Goal: Find specific page/section: Find specific page/section

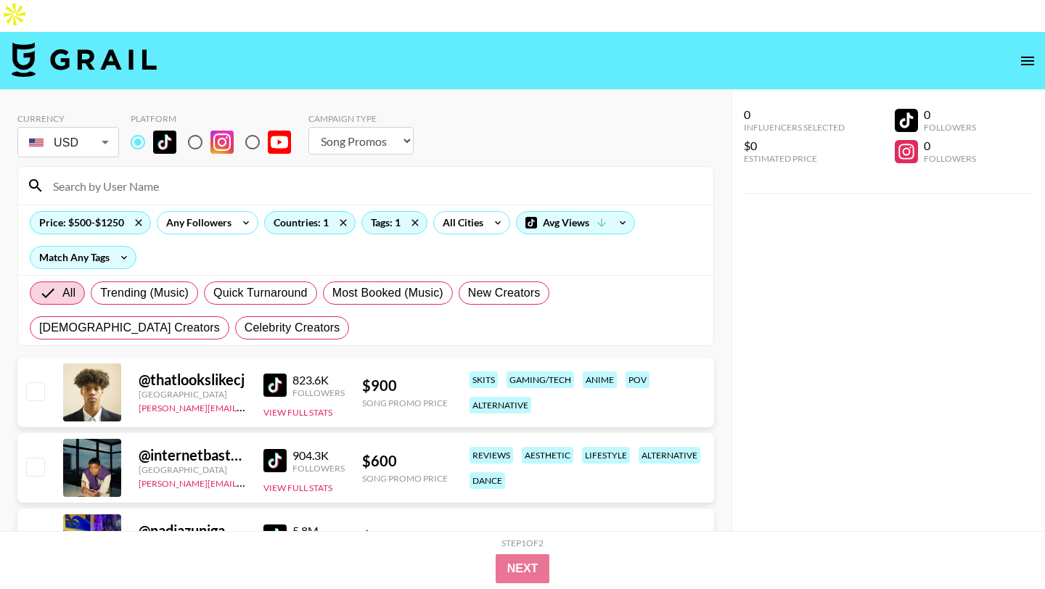
select select "Song"
click at [131, 212] on icon at bounding box center [138, 223] width 23 height 22
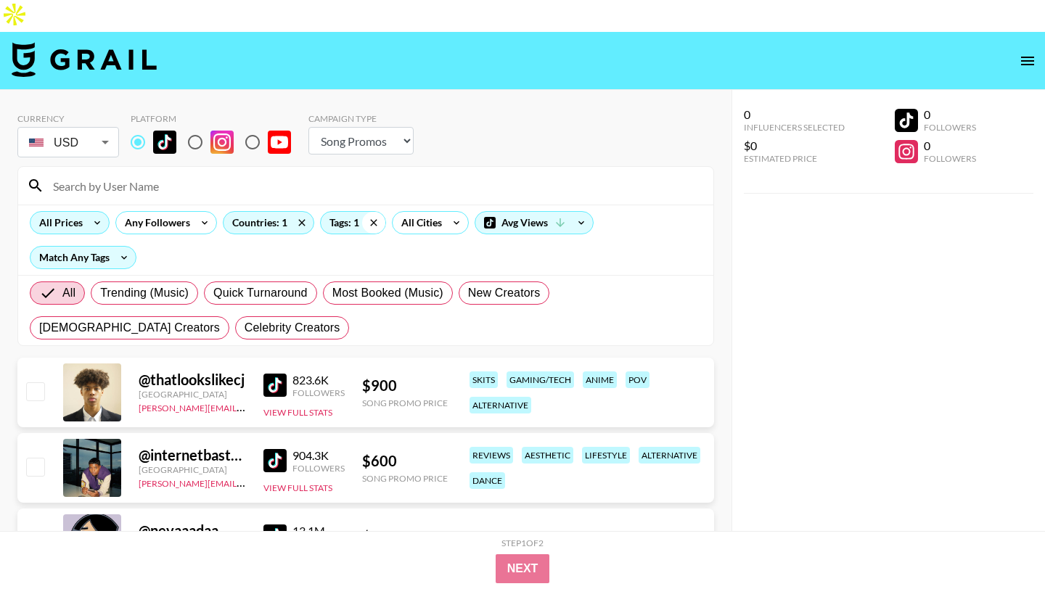
click at [367, 212] on icon at bounding box center [373, 223] width 23 height 22
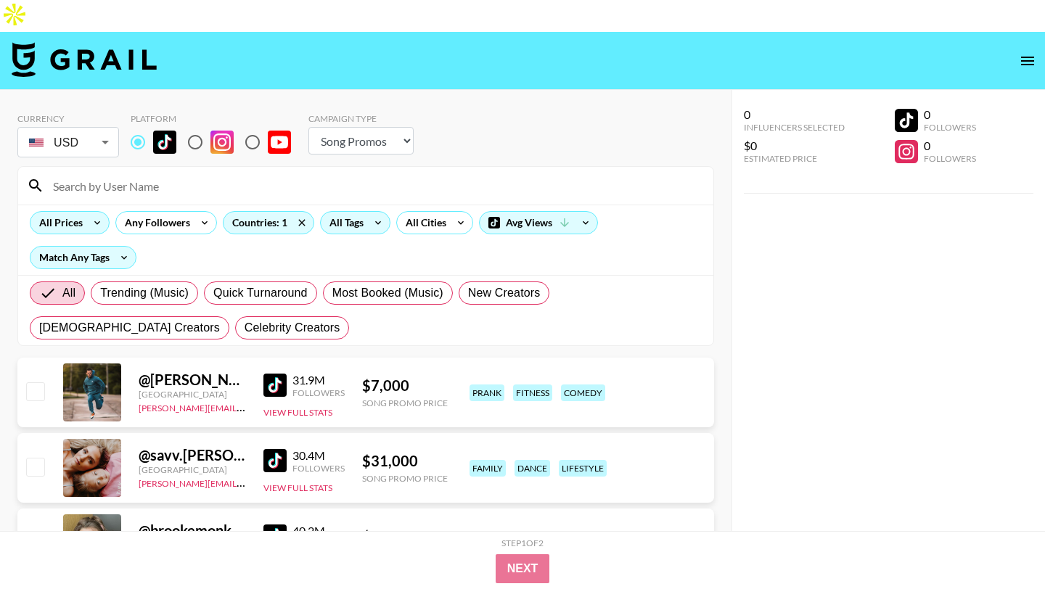
click at [359, 212] on div "All Tags" at bounding box center [344, 223] width 46 height 22
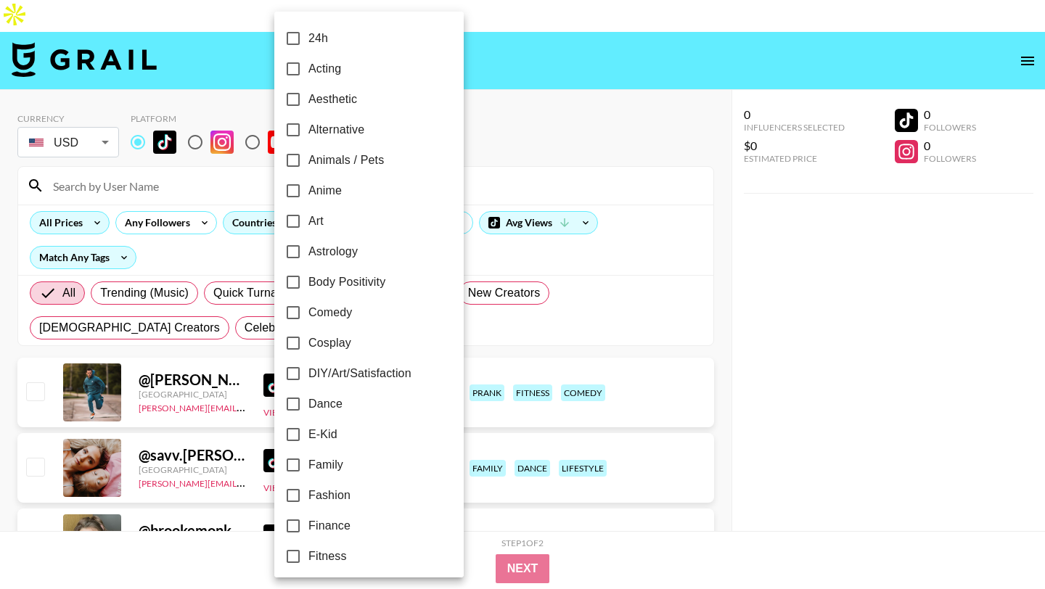
click at [297, 128] on input "Alternative" at bounding box center [293, 130] width 30 height 30
checkbox input "true"
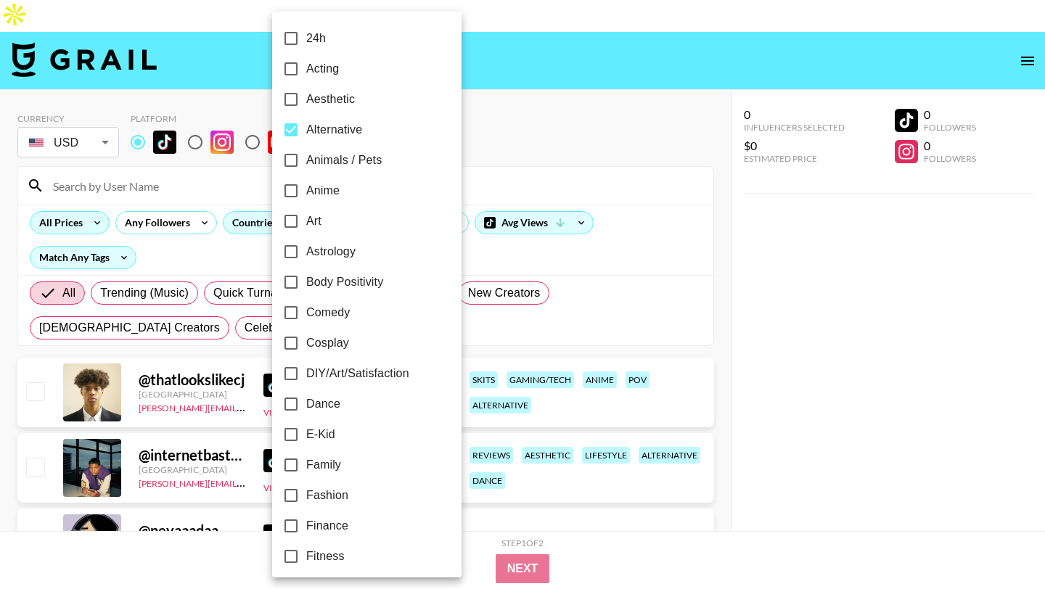
click at [638, 172] on div at bounding box center [522, 294] width 1045 height 589
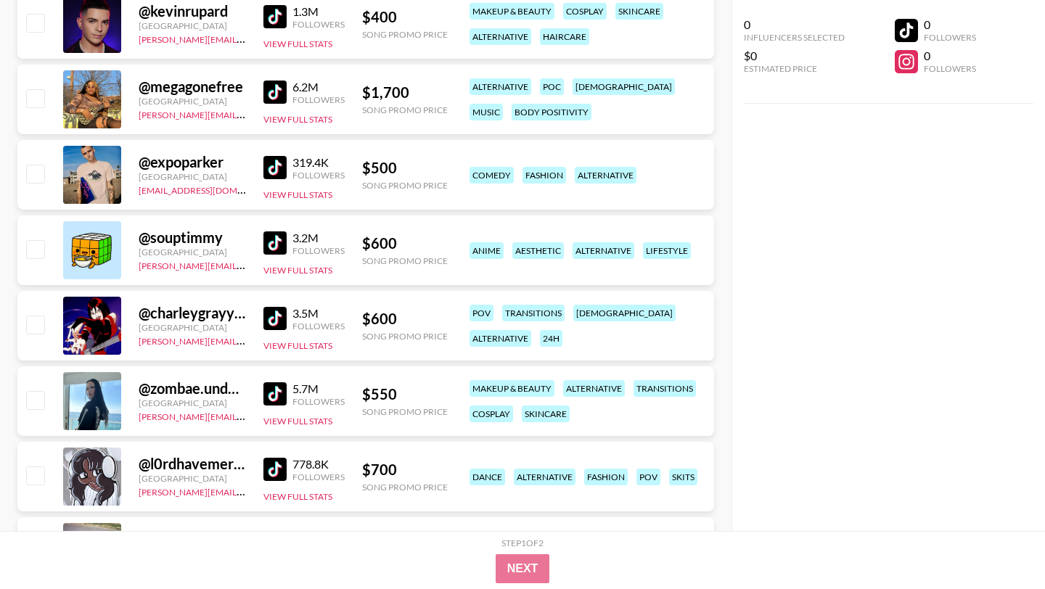
scroll to position [1653, 0]
click at [267, 457] on img at bounding box center [274, 468] width 23 height 23
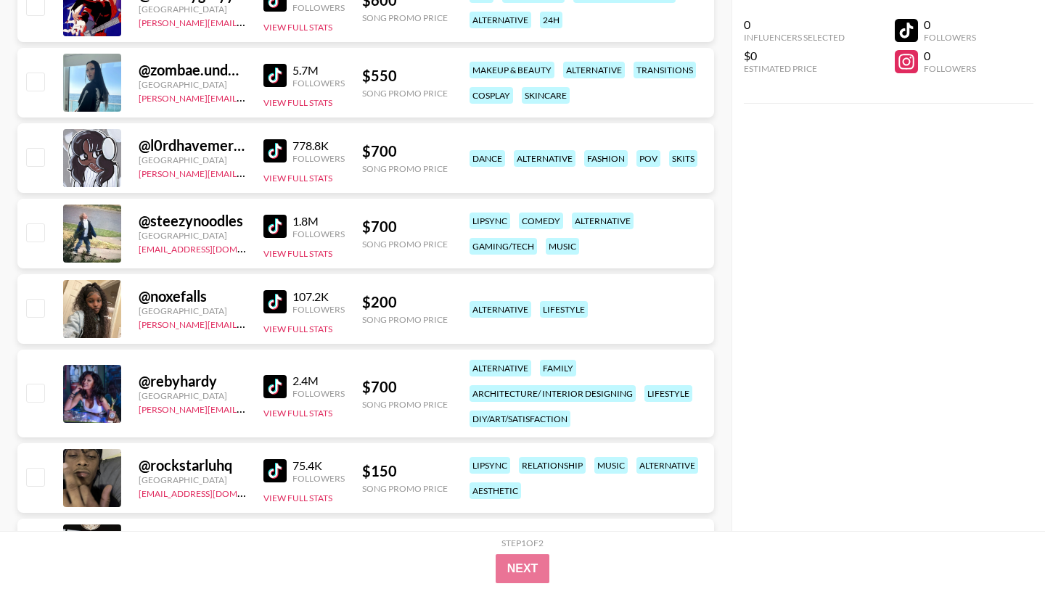
scroll to position [1971, 0]
click at [273, 375] on img at bounding box center [274, 386] width 23 height 23
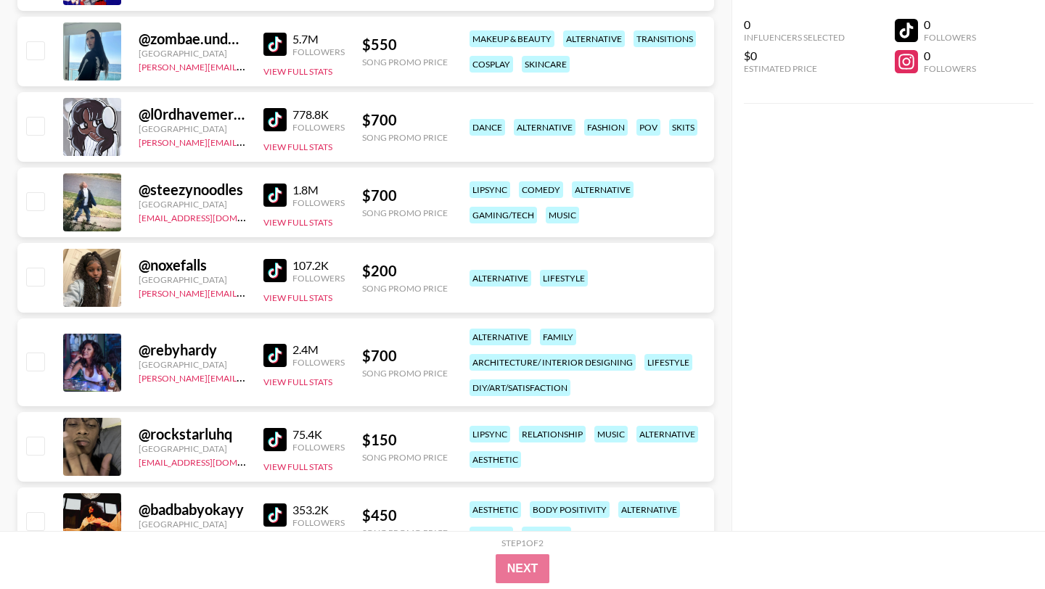
scroll to position [2003, 0]
click at [272, 258] on img at bounding box center [274, 269] width 23 height 23
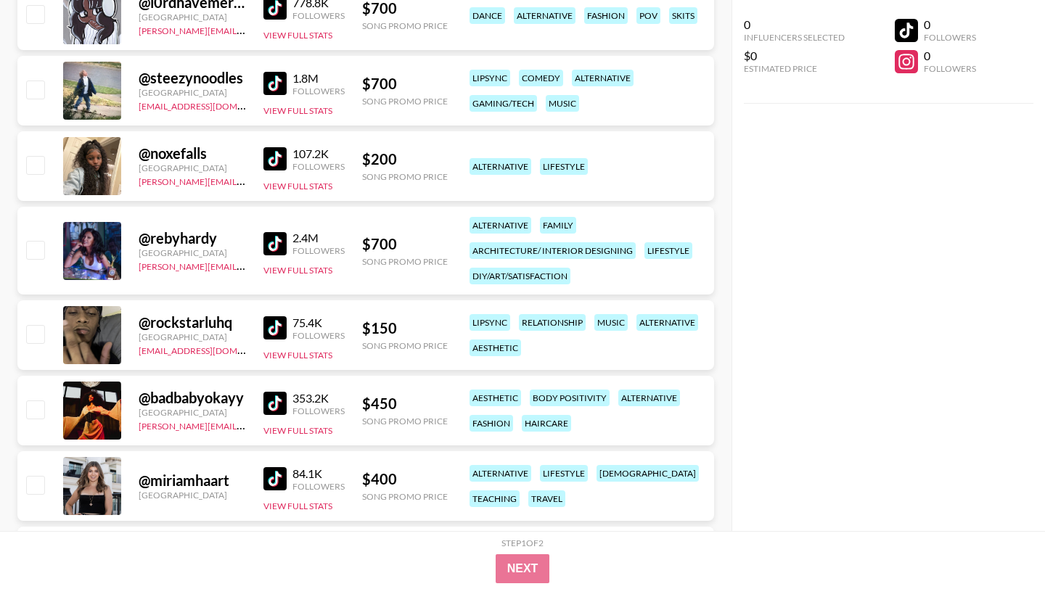
scroll to position [2404, 0]
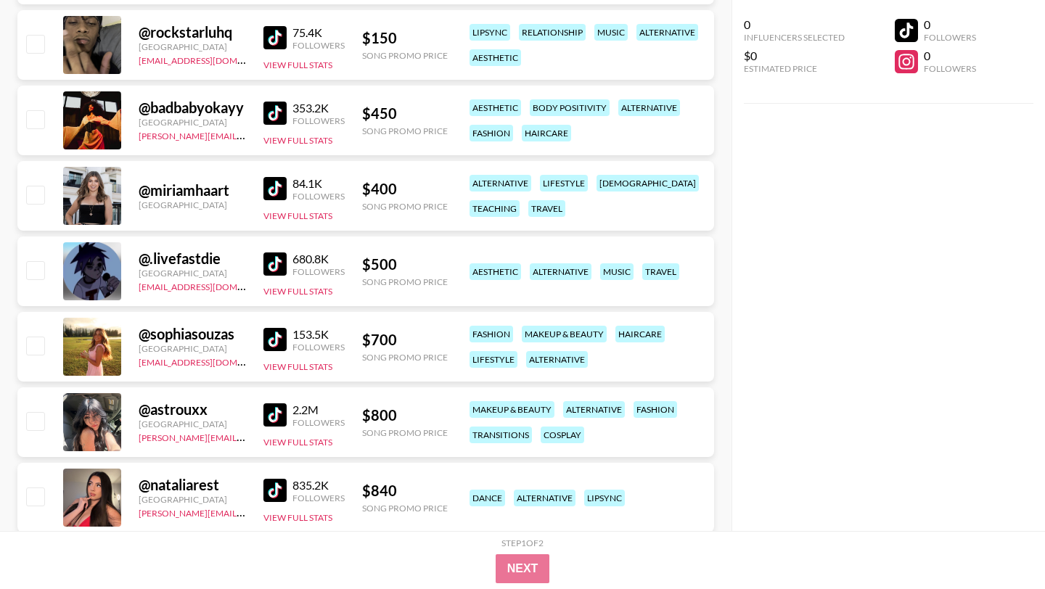
click at [269, 102] on img at bounding box center [274, 113] width 23 height 23
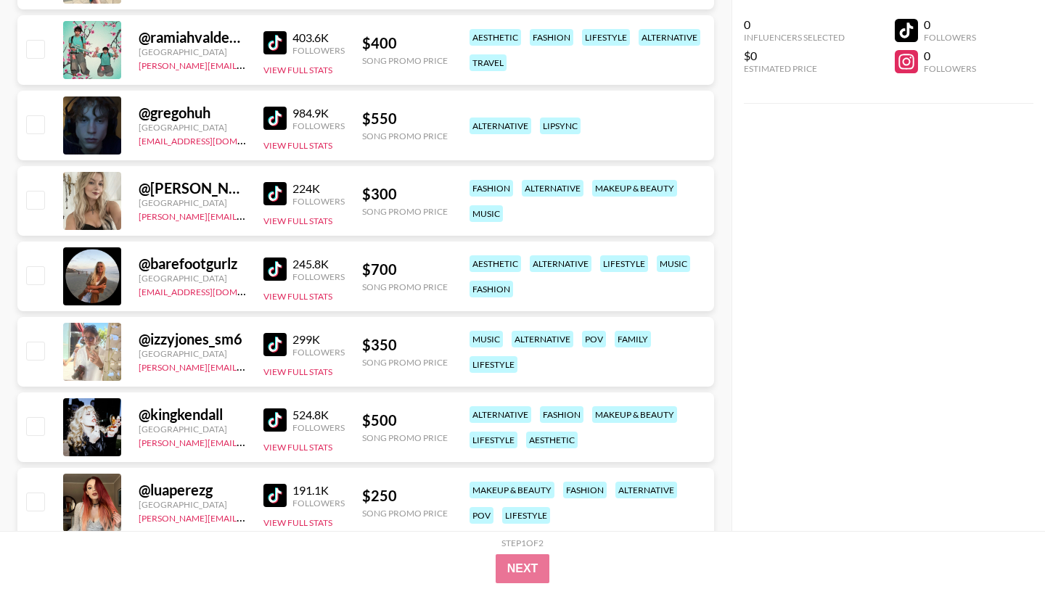
scroll to position [3329, 0]
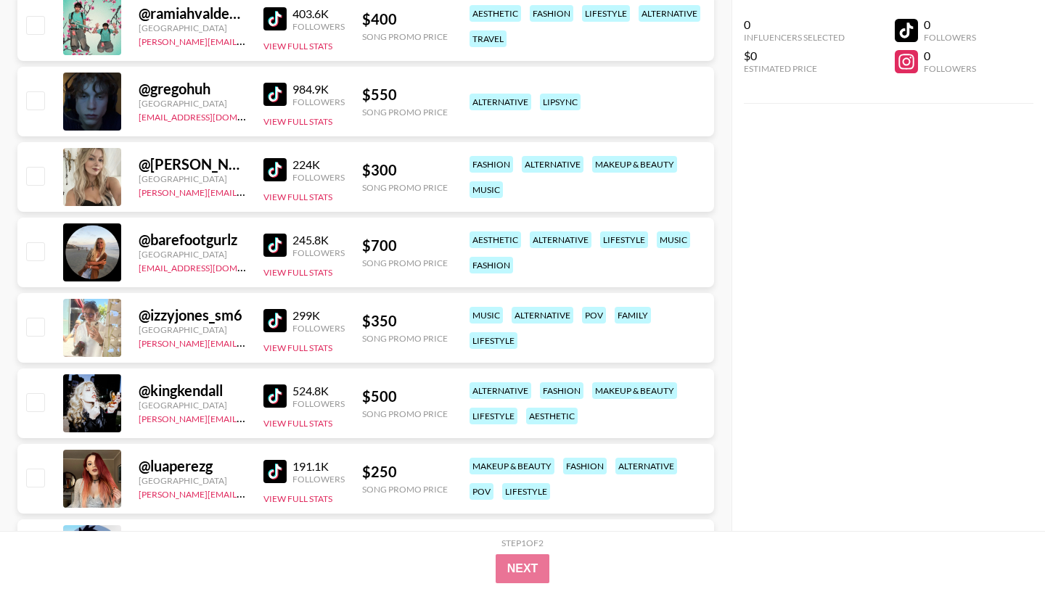
click at [272, 385] on img at bounding box center [274, 396] width 23 height 23
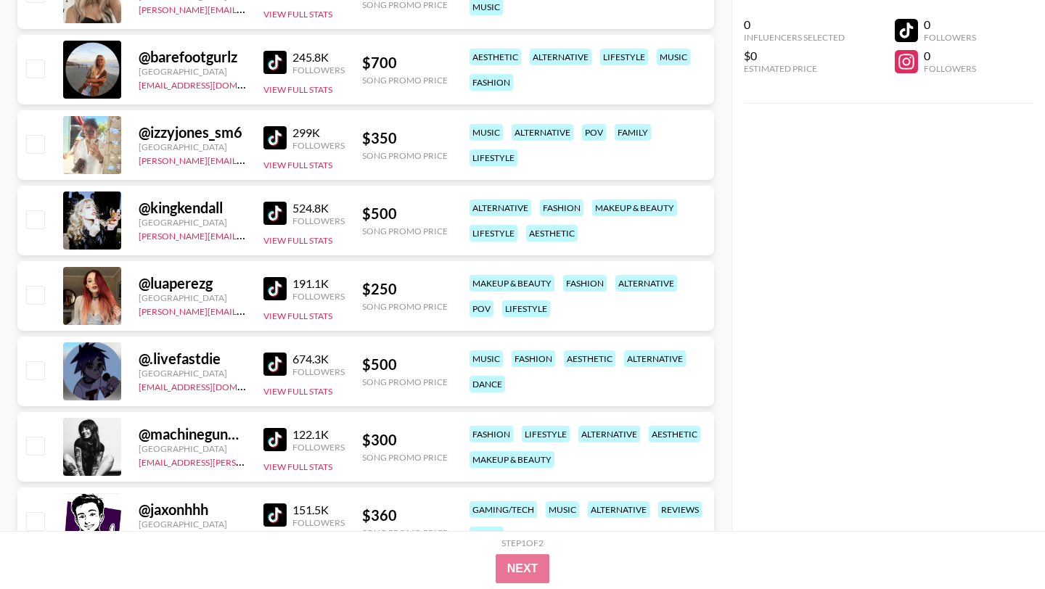
scroll to position [3532, 0]
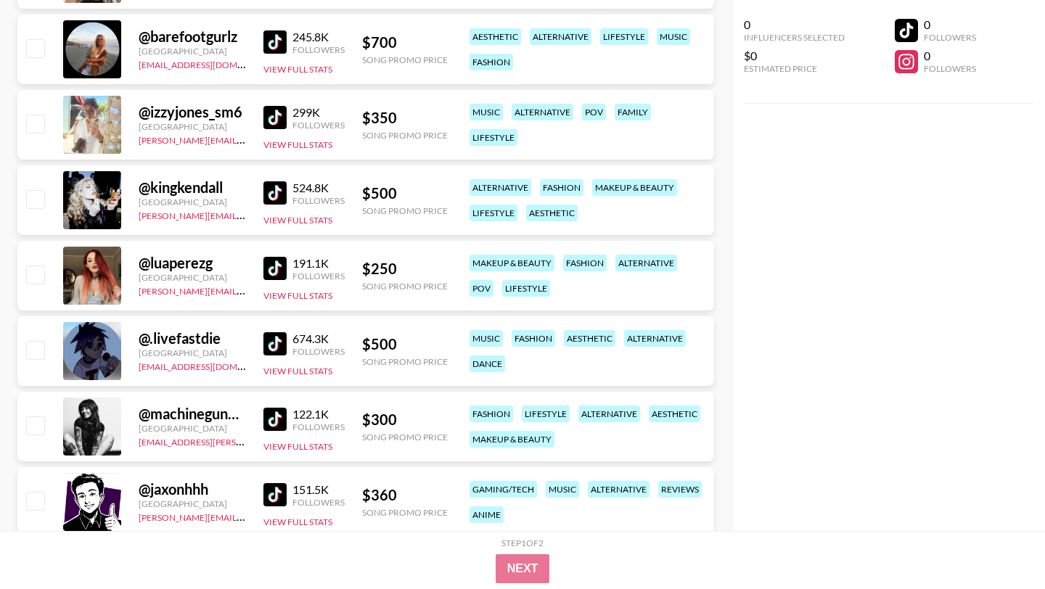
click at [263, 332] on img at bounding box center [274, 343] width 23 height 23
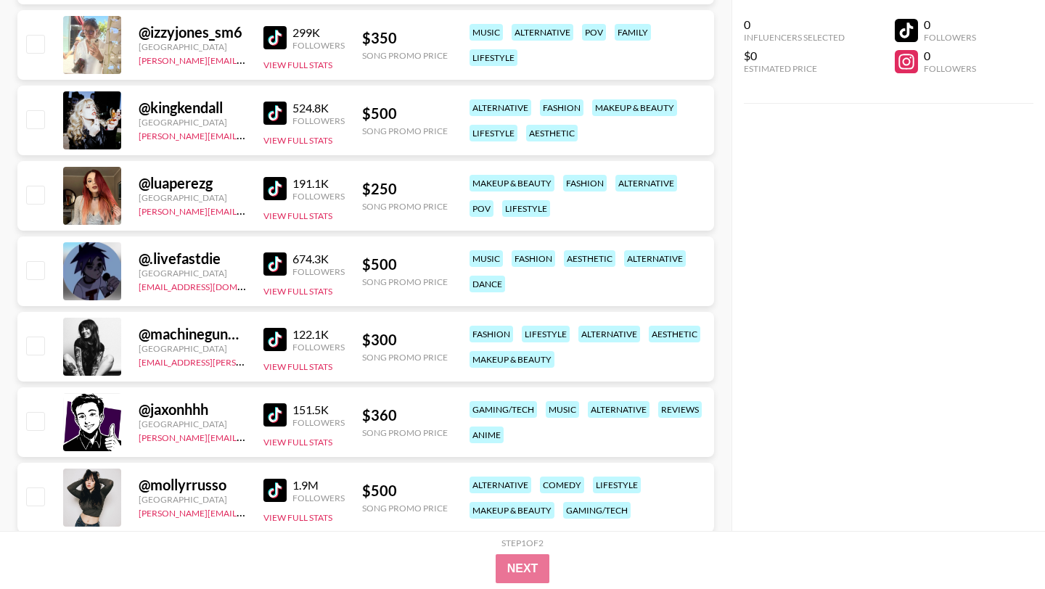
scroll to position [3612, 0]
click at [274, 327] on img at bounding box center [274, 338] width 23 height 23
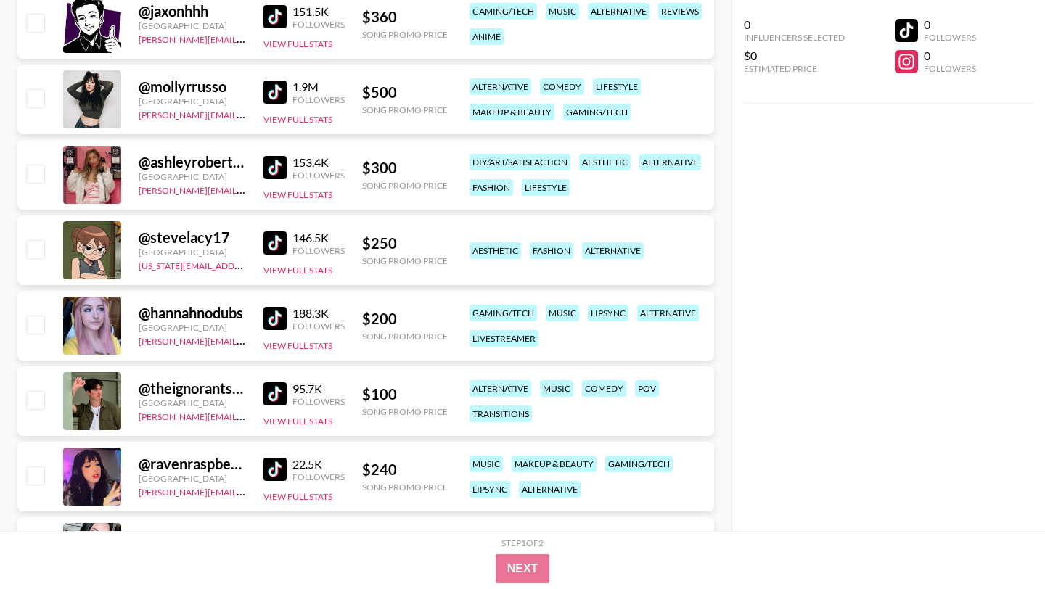
scroll to position [4086, 0]
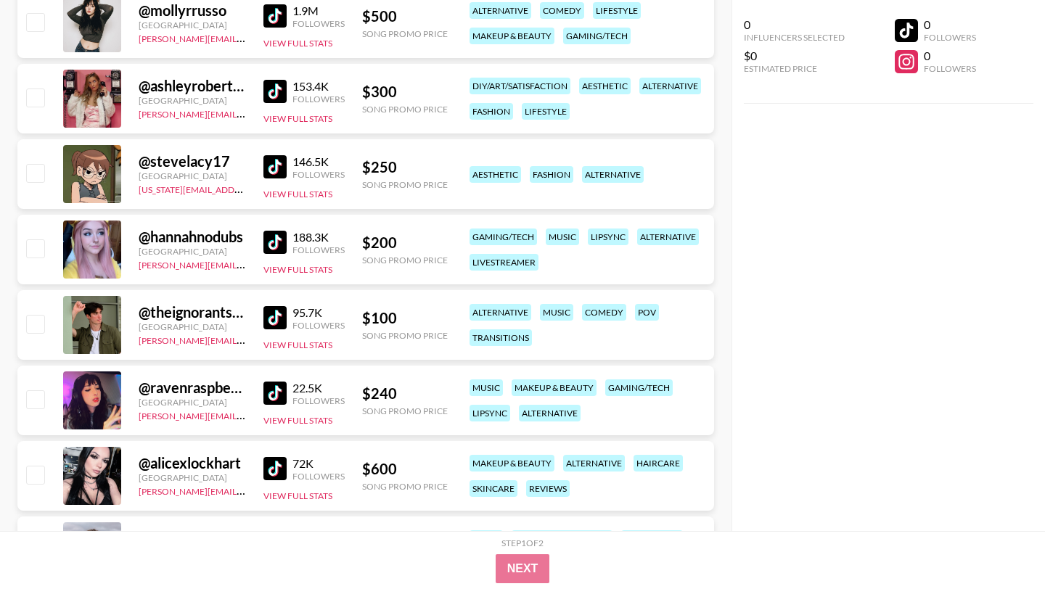
click at [274, 382] on img at bounding box center [274, 393] width 23 height 23
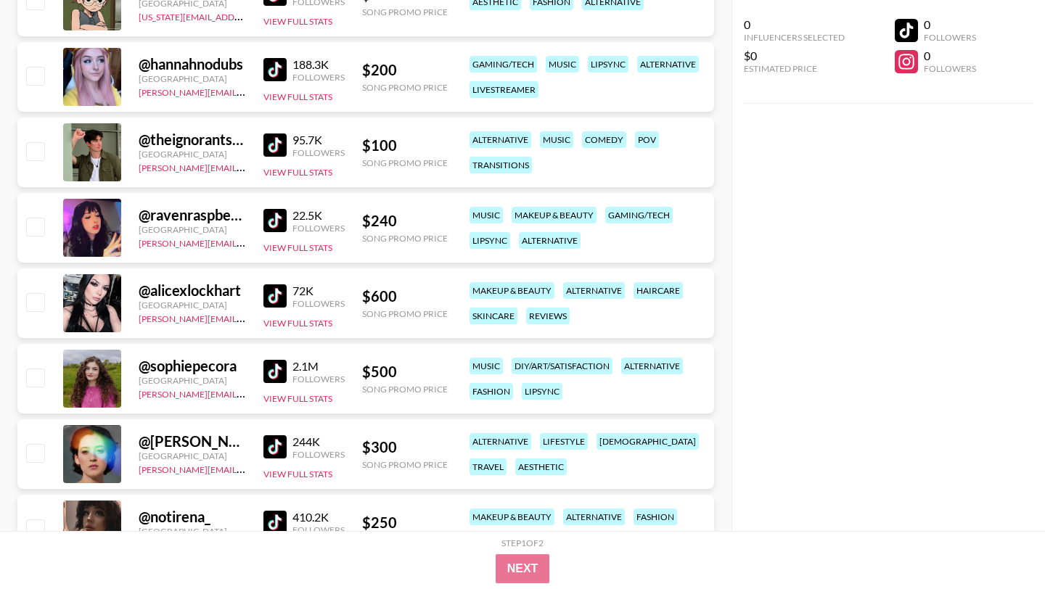
scroll to position [4271, 0]
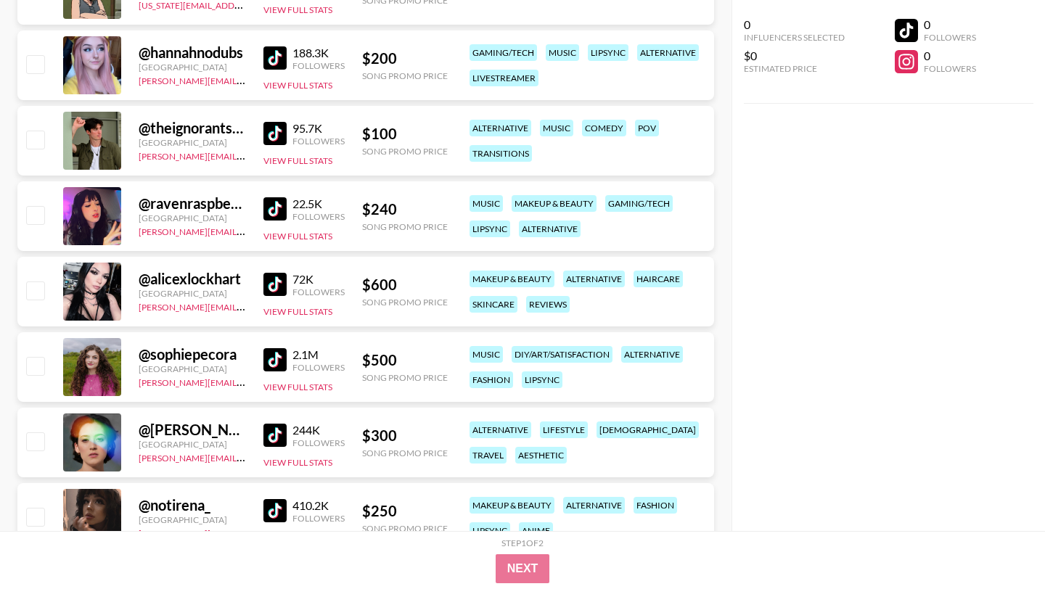
click at [277, 499] on img at bounding box center [274, 510] width 23 height 23
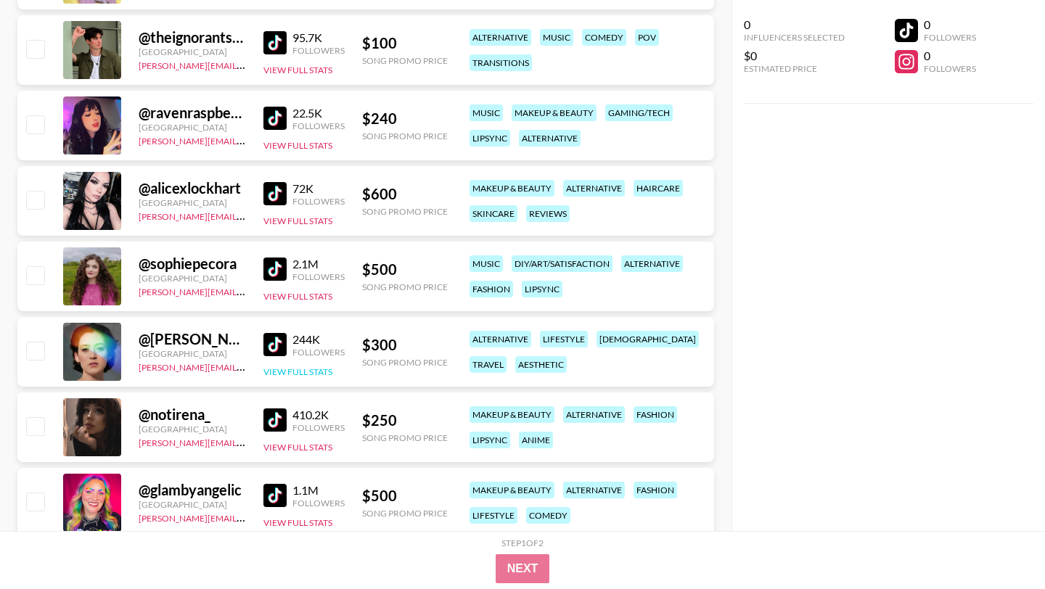
scroll to position [4359, 0]
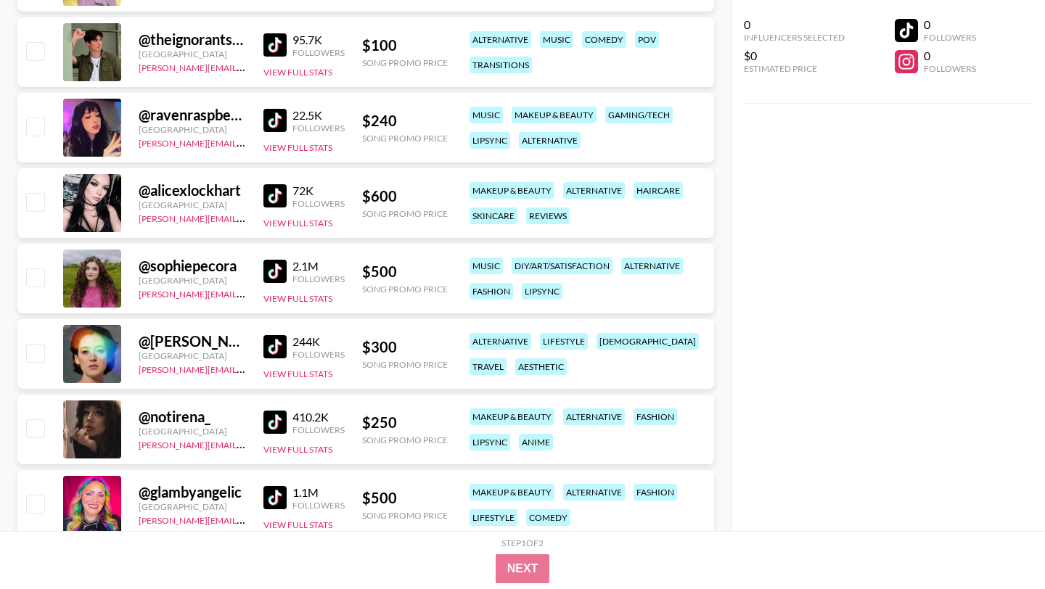
click at [276, 184] on img at bounding box center [274, 195] width 23 height 23
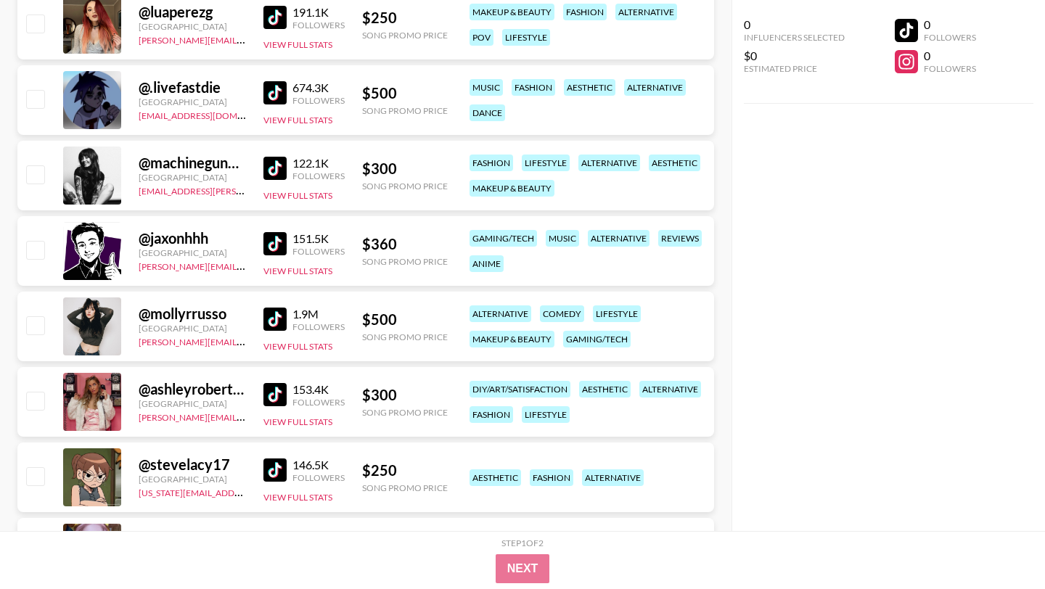
scroll to position [3770, 0]
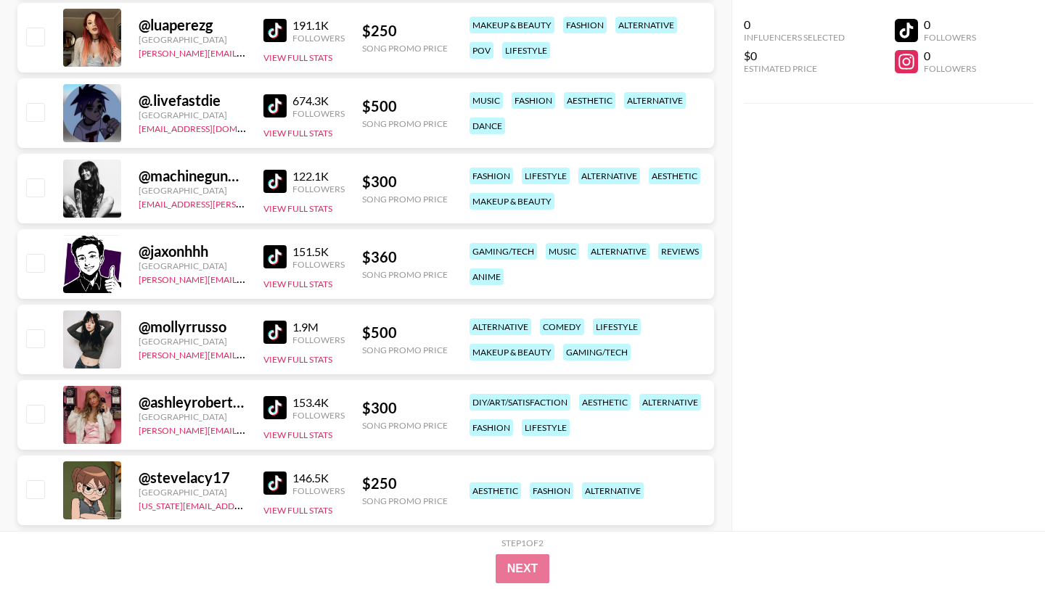
click at [271, 245] on img at bounding box center [274, 256] width 23 height 23
